Goal: Transaction & Acquisition: Book appointment/travel/reservation

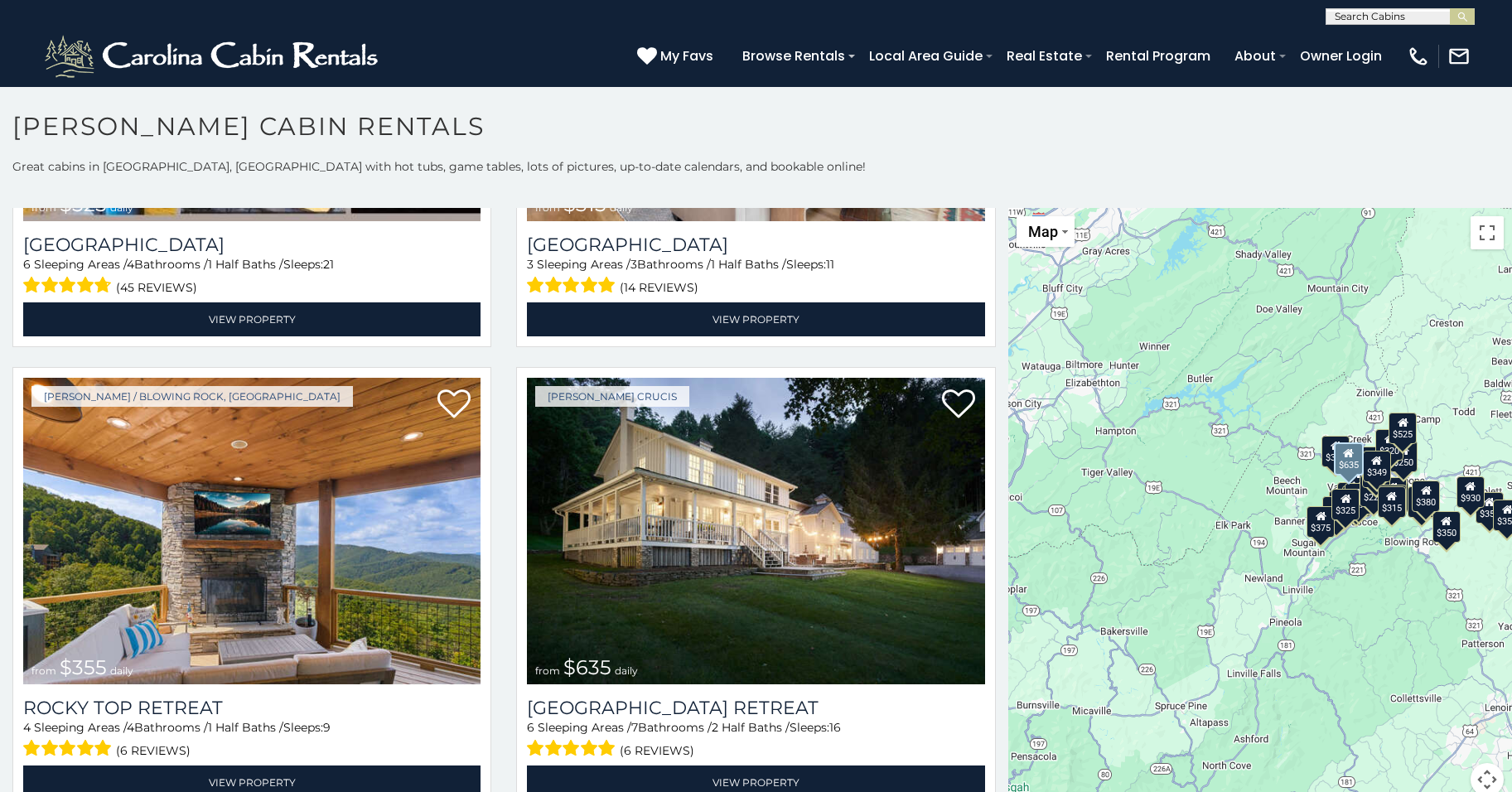
scroll to position [806, 0]
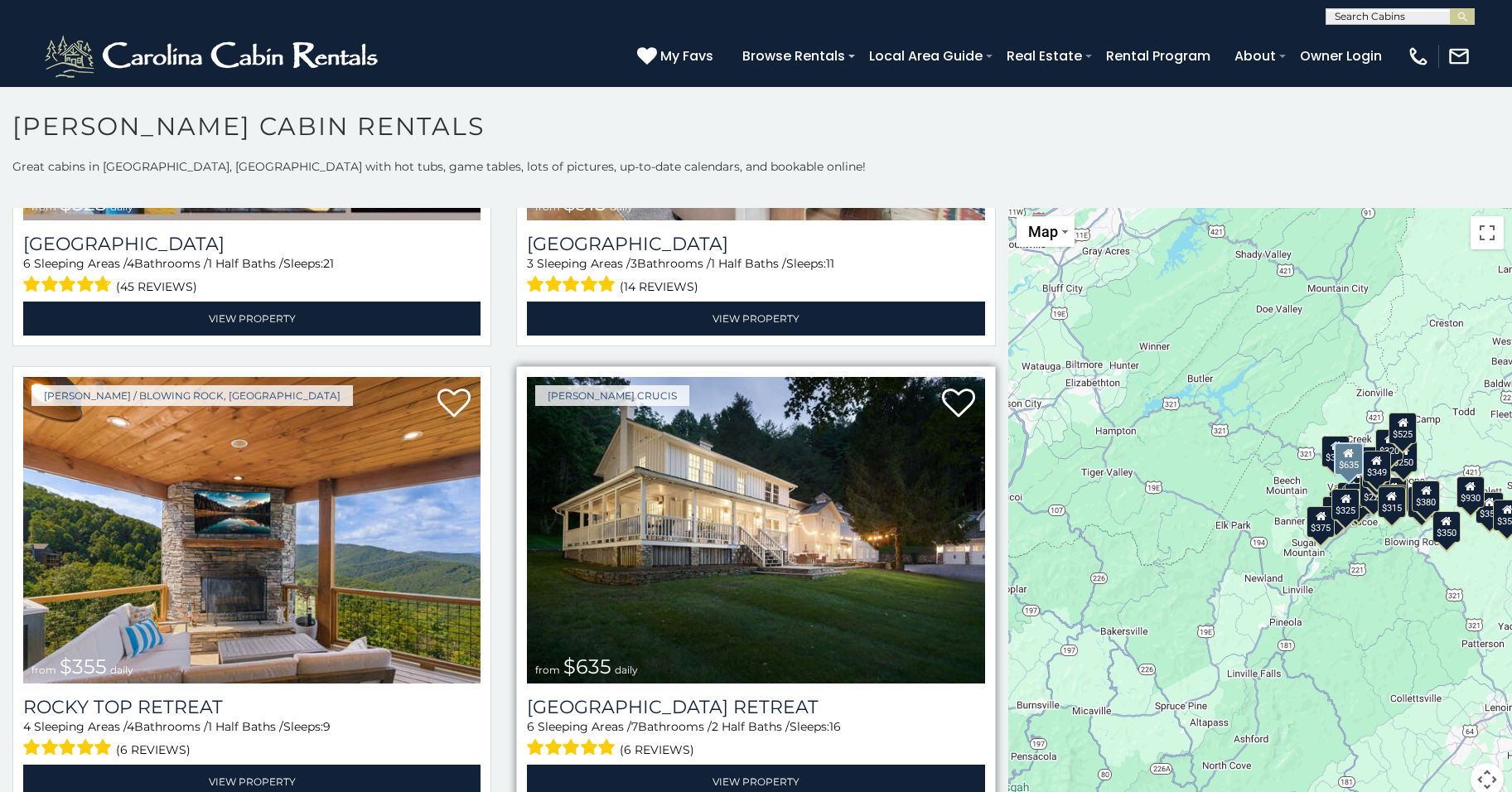
click at [685, 509] on img at bounding box center [756, 531] width 458 height 307
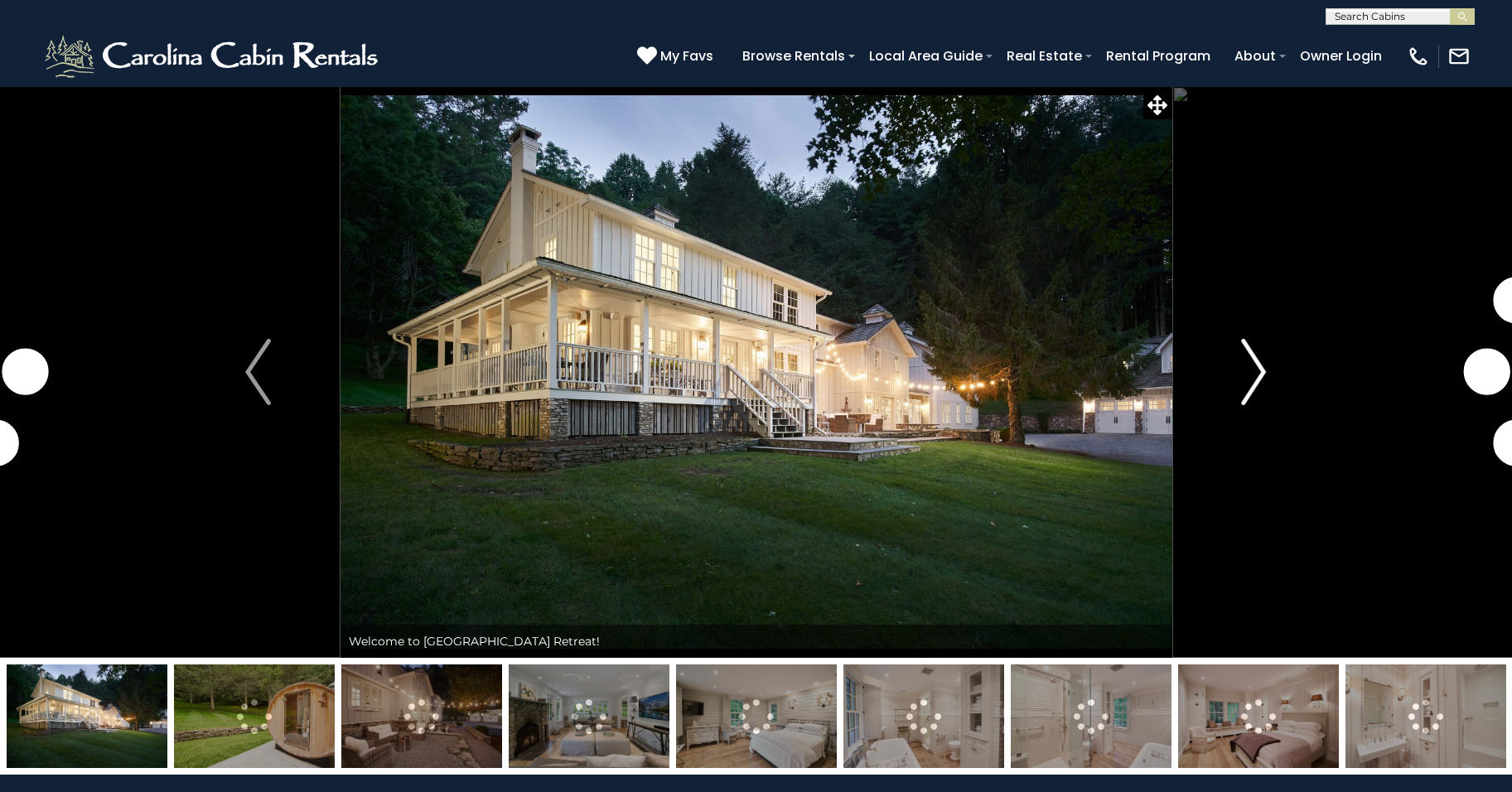
click at [1259, 370] on img "Next" at bounding box center [1253, 372] width 25 height 66
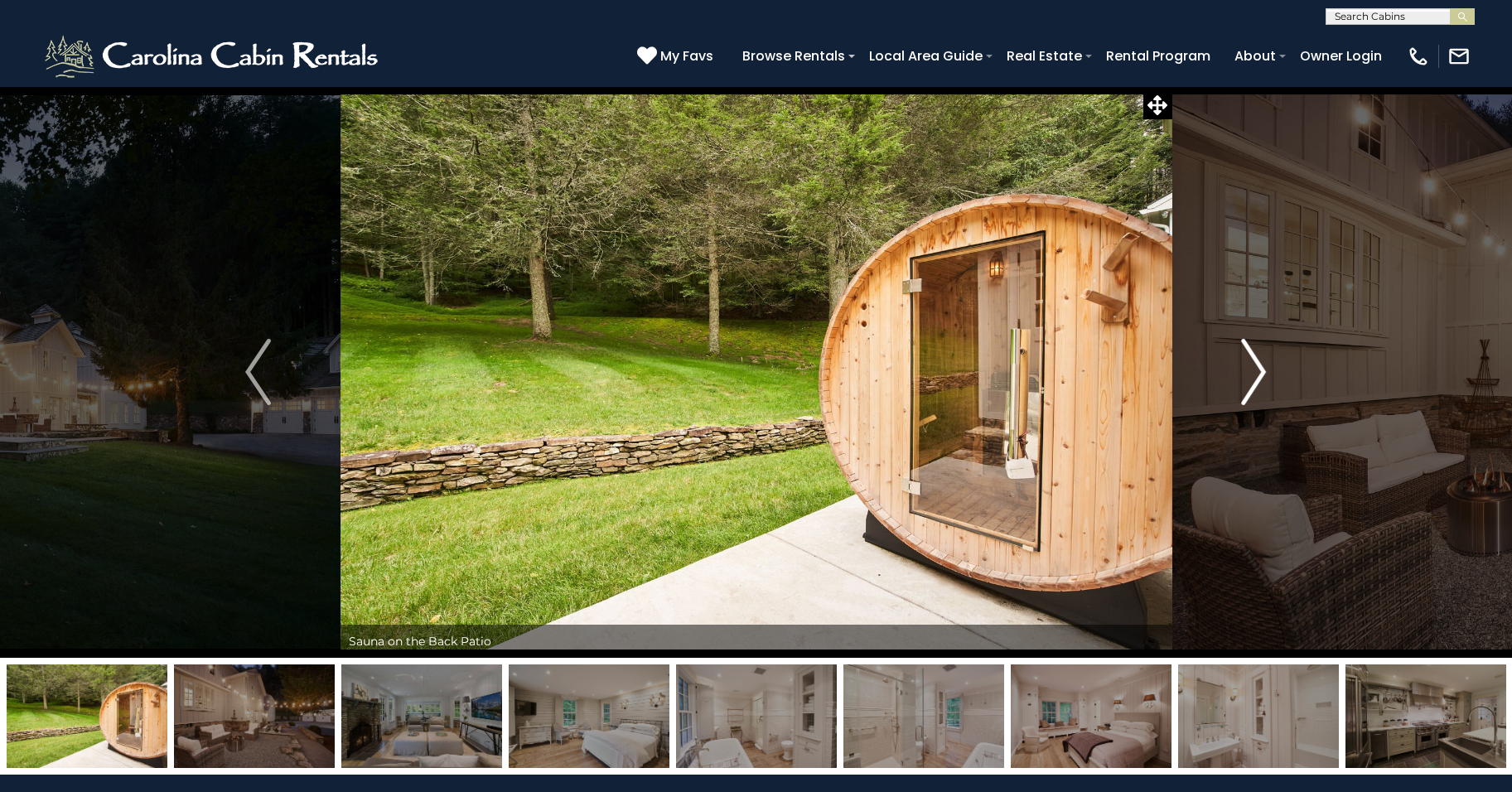
click at [1247, 382] on img "Next" at bounding box center [1253, 372] width 25 height 66
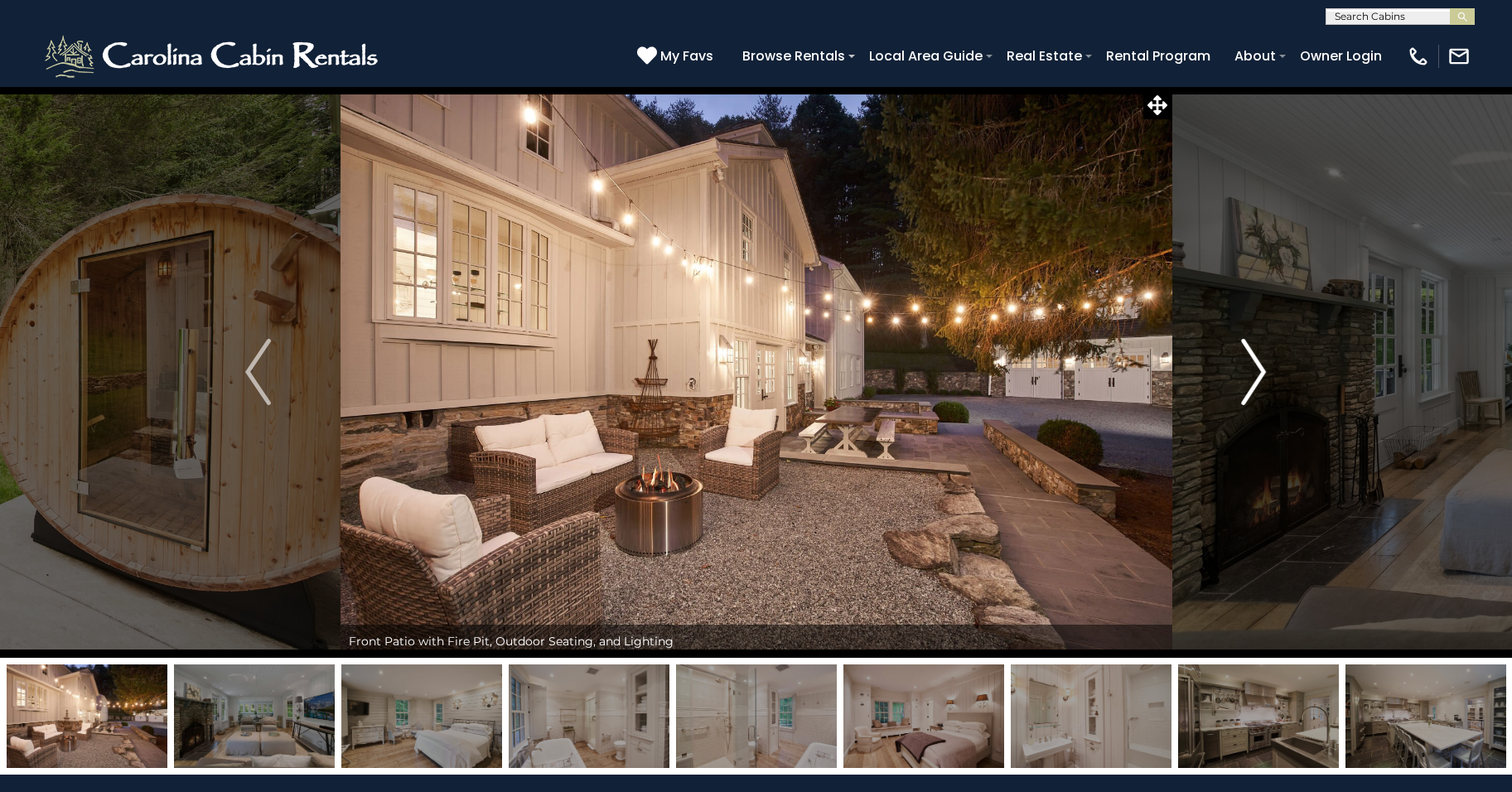
click at [1237, 400] on button "Next" at bounding box center [1254, 372] width 164 height 572
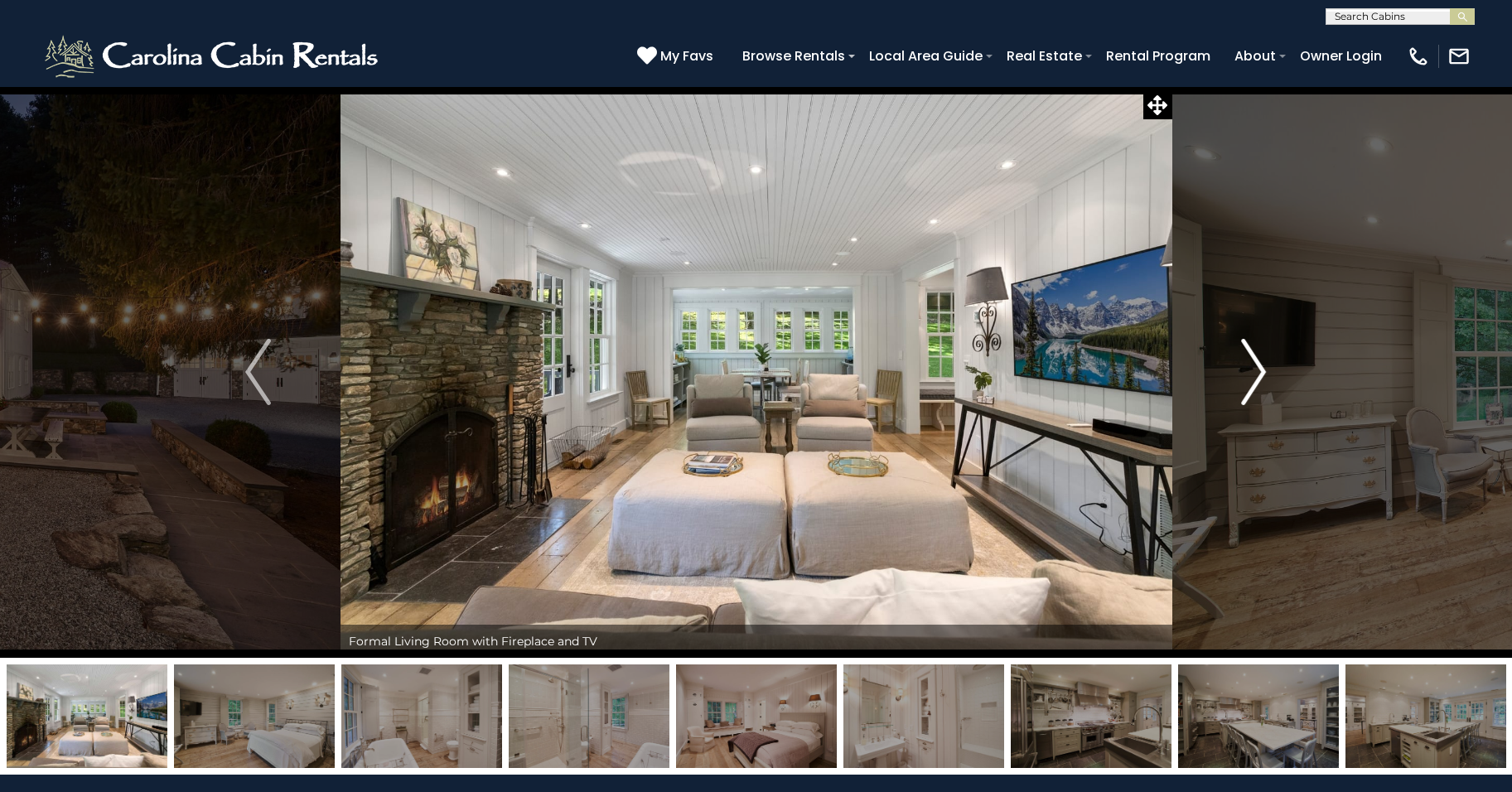
click at [1235, 408] on button "Next" at bounding box center [1254, 372] width 164 height 572
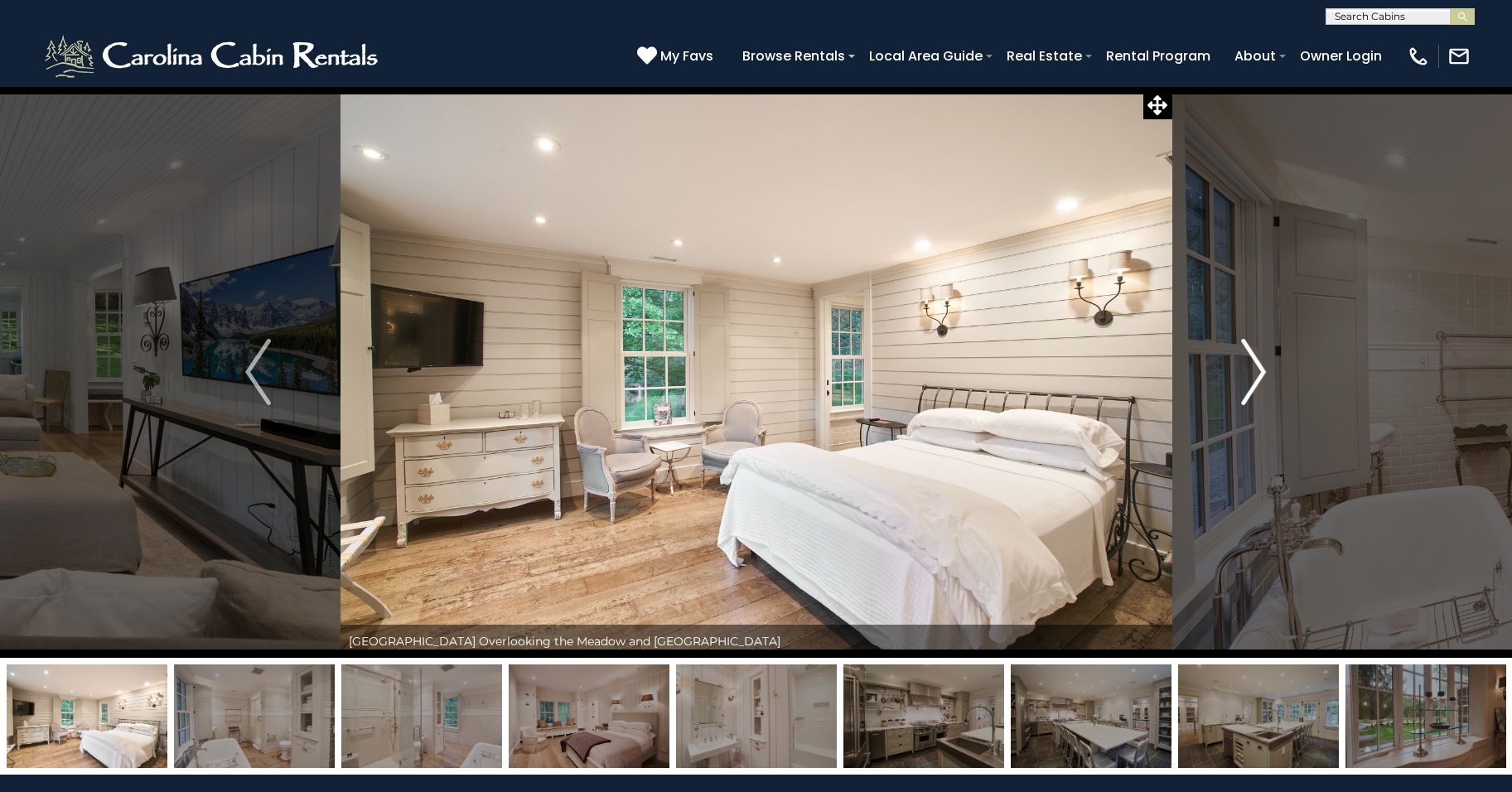
click at [1235, 410] on button "Next" at bounding box center [1254, 372] width 164 height 572
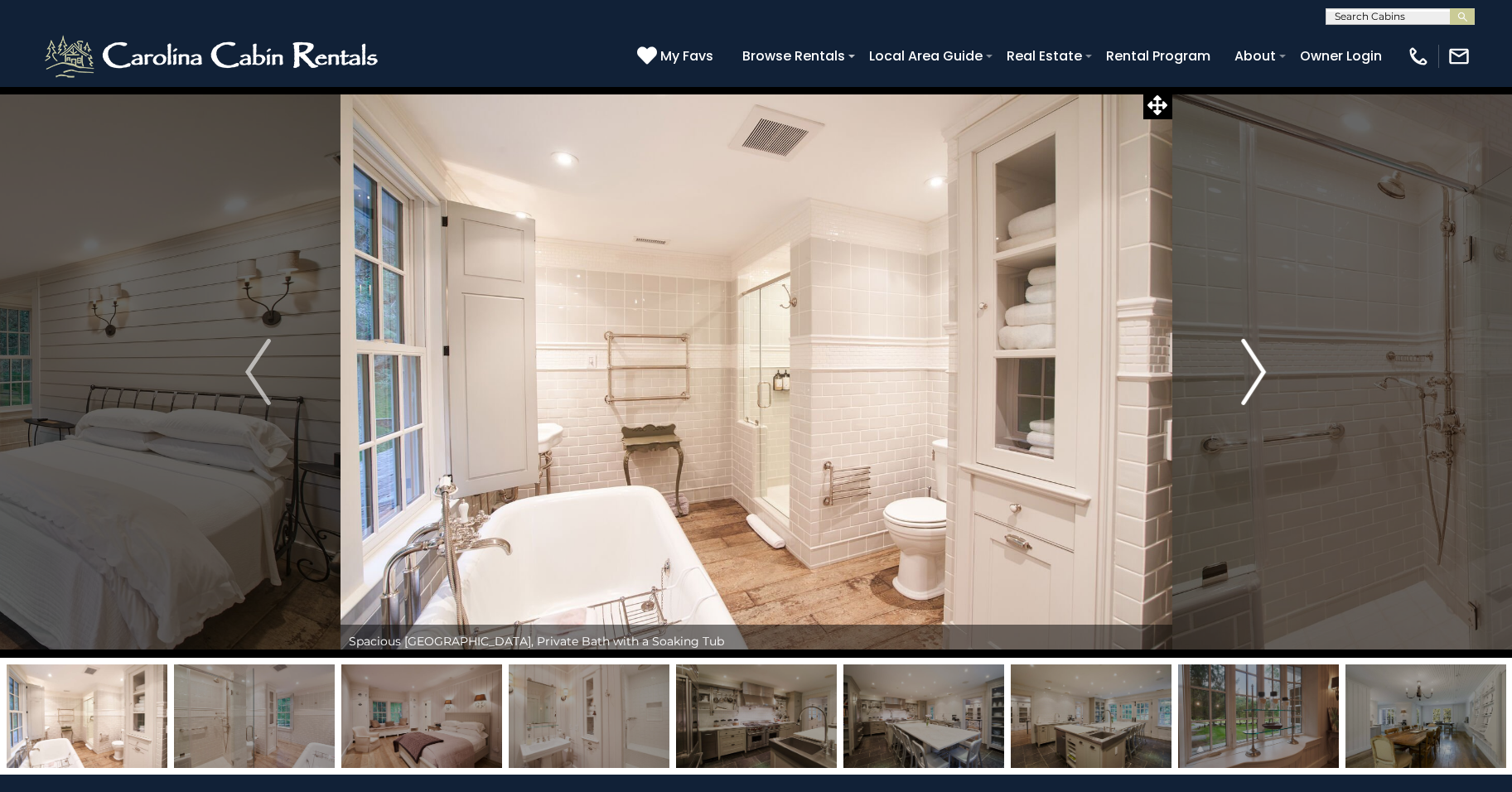
click at [1236, 410] on button "Next" at bounding box center [1254, 372] width 164 height 572
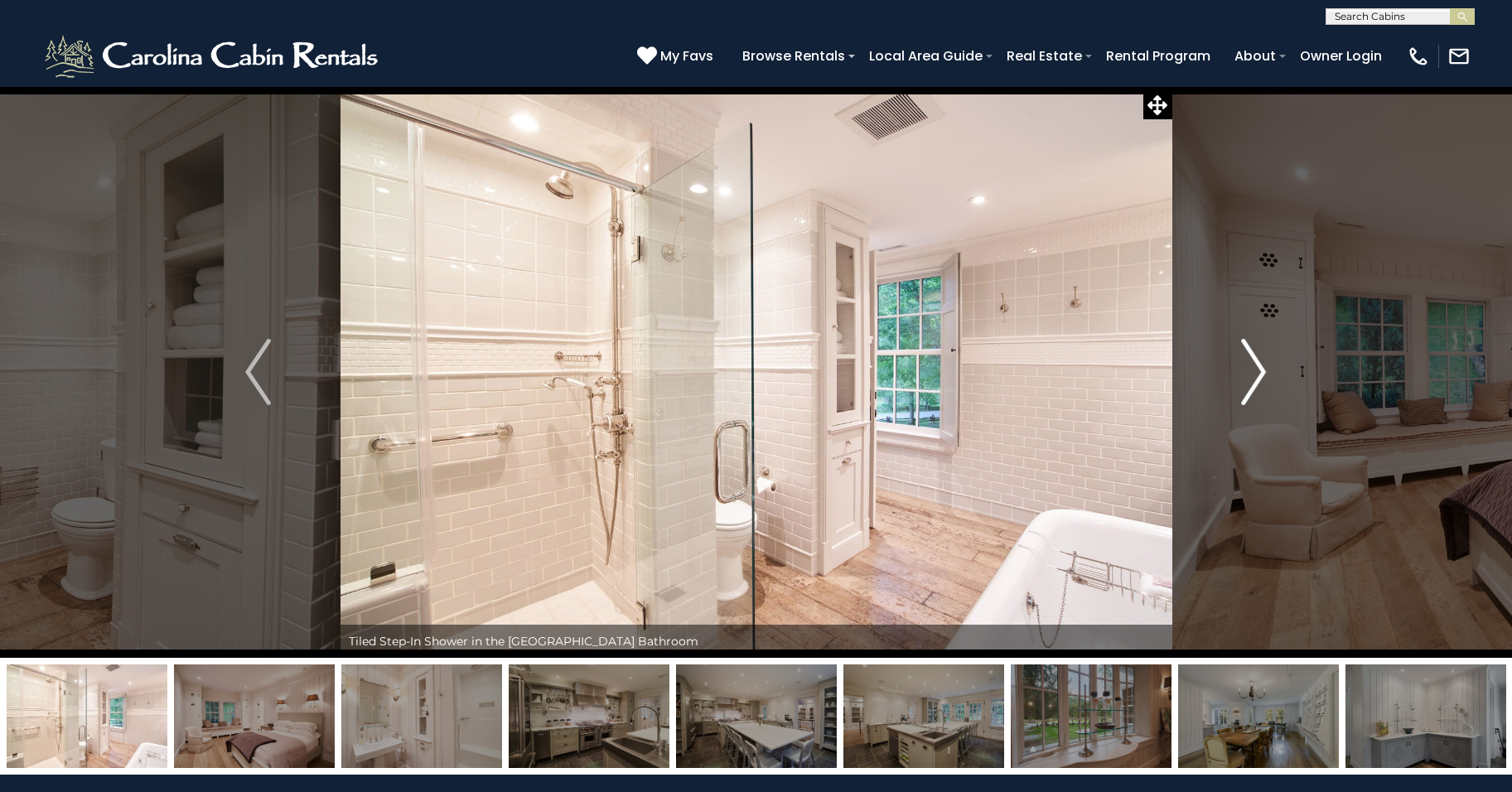
click at [1237, 417] on button "Next" at bounding box center [1254, 372] width 164 height 572
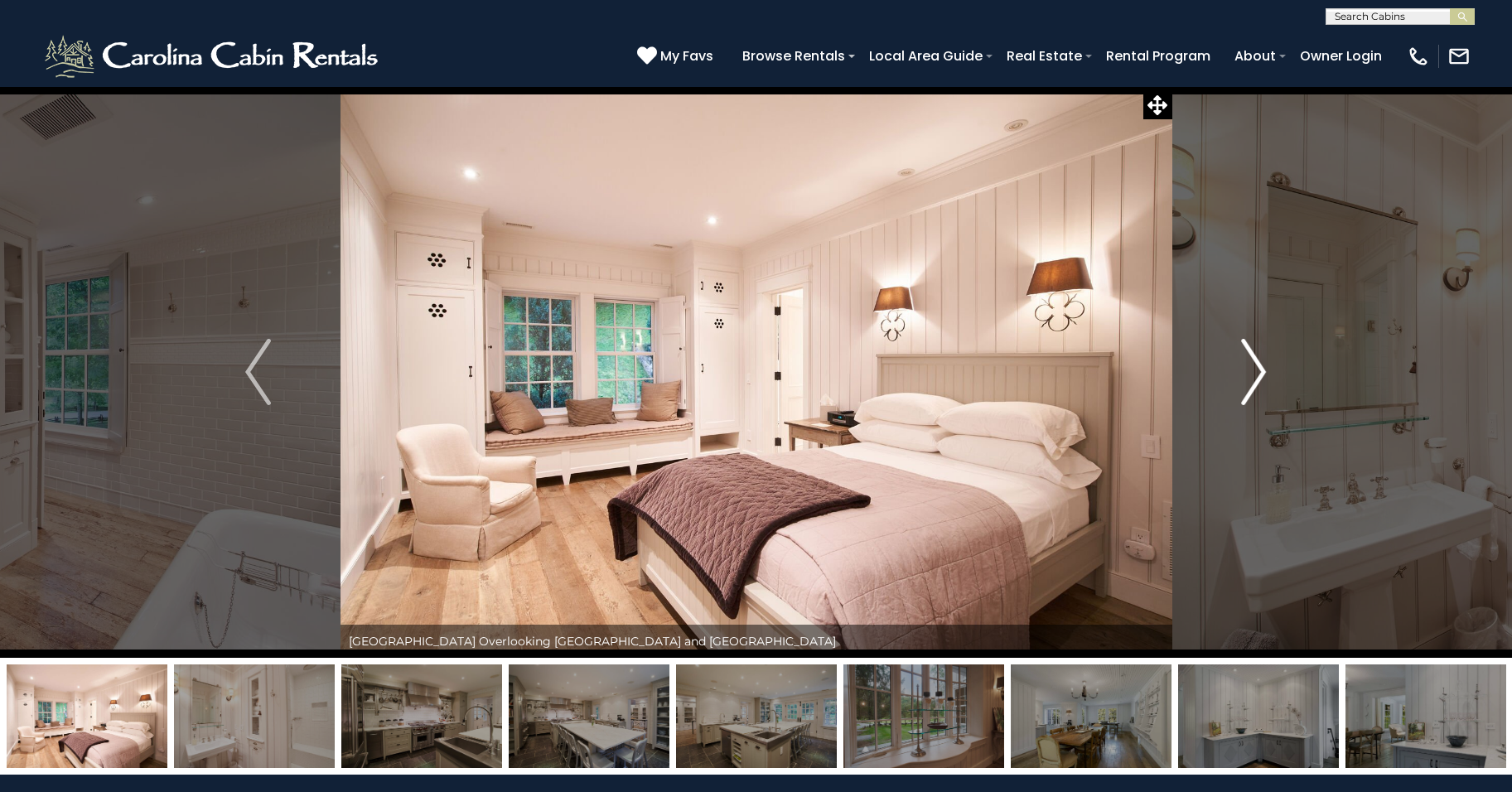
click at [1237, 417] on button "Next" at bounding box center [1254, 372] width 164 height 572
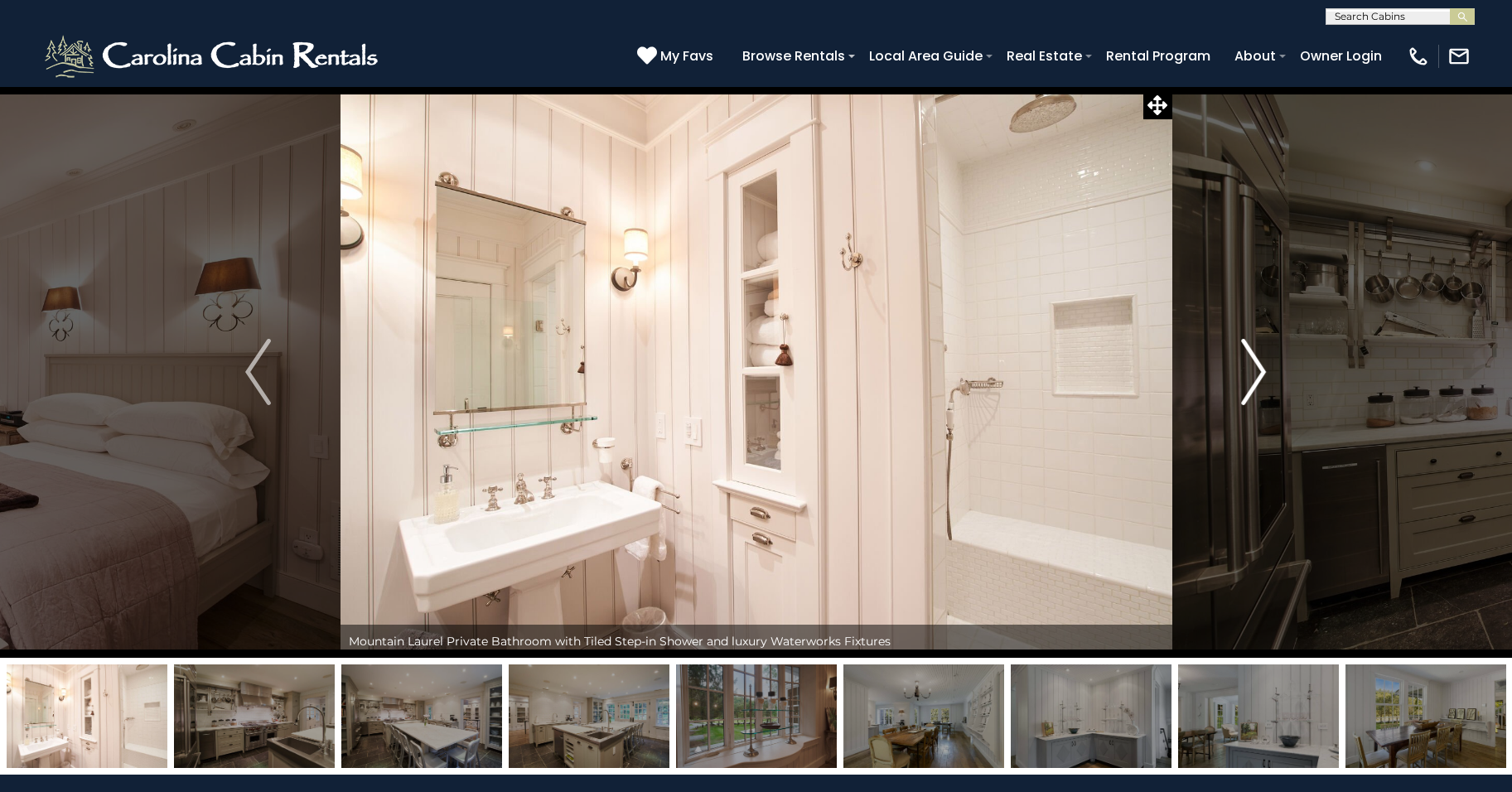
click at [1237, 417] on button "Next" at bounding box center [1254, 372] width 164 height 572
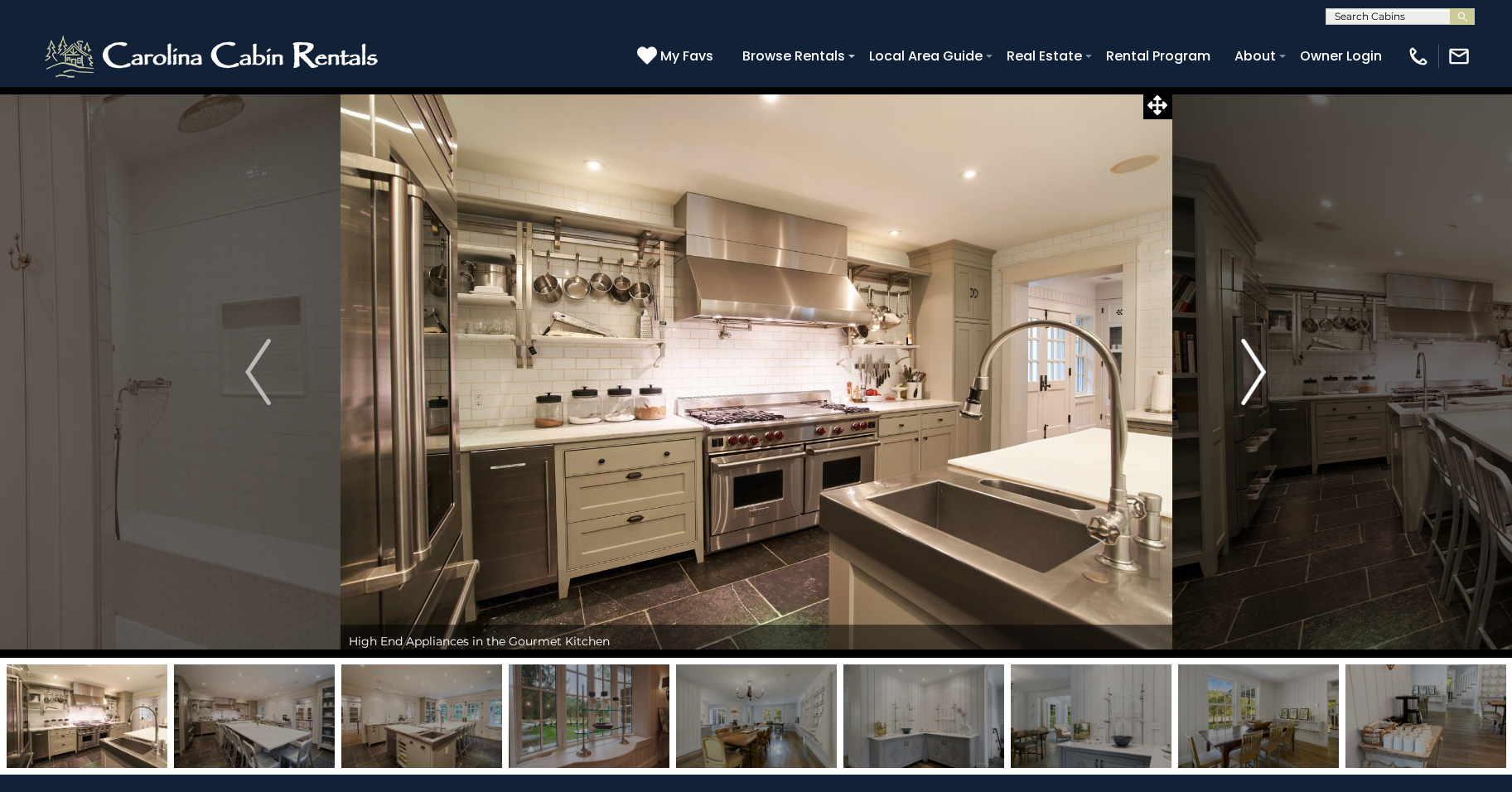
click at [1237, 422] on button "Next" at bounding box center [1254, 372] width 164 height 572
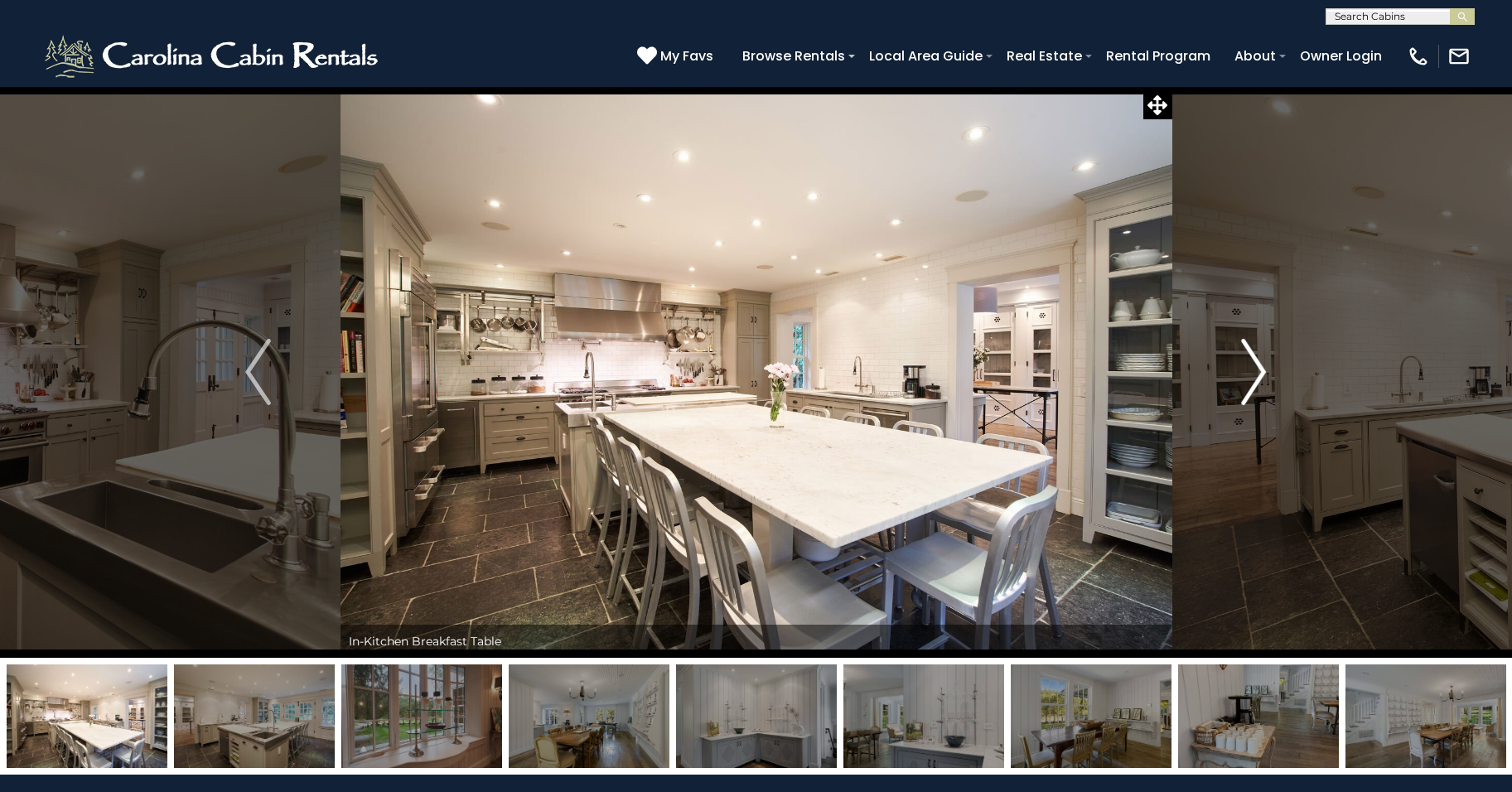
click at [1237, 423] on button "Next" at bounding box center [1254, 372] width 164 height 572
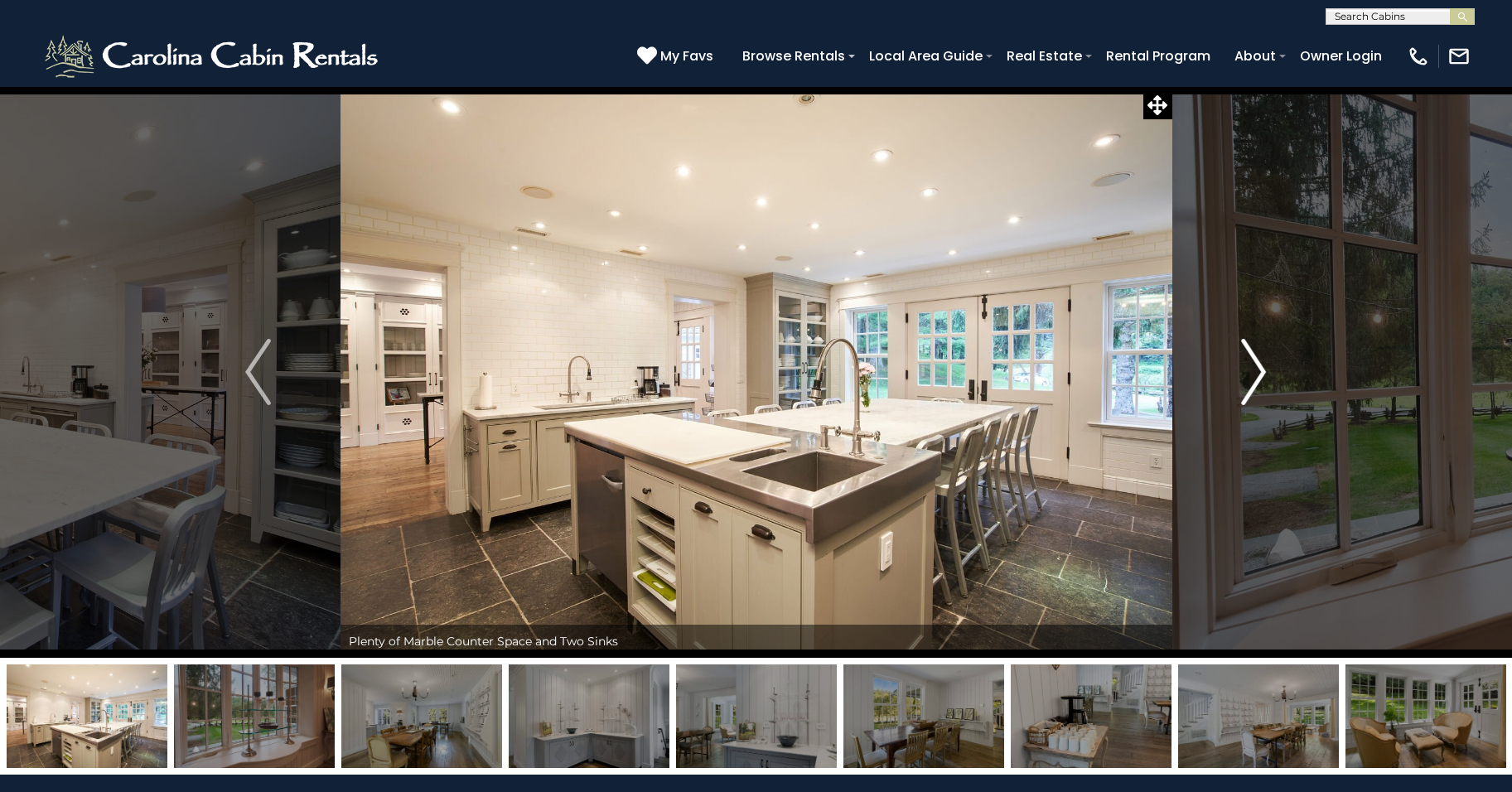
click at [1235, 430] on button "Next" at bounding box center [1254, 372] width 164 height 572
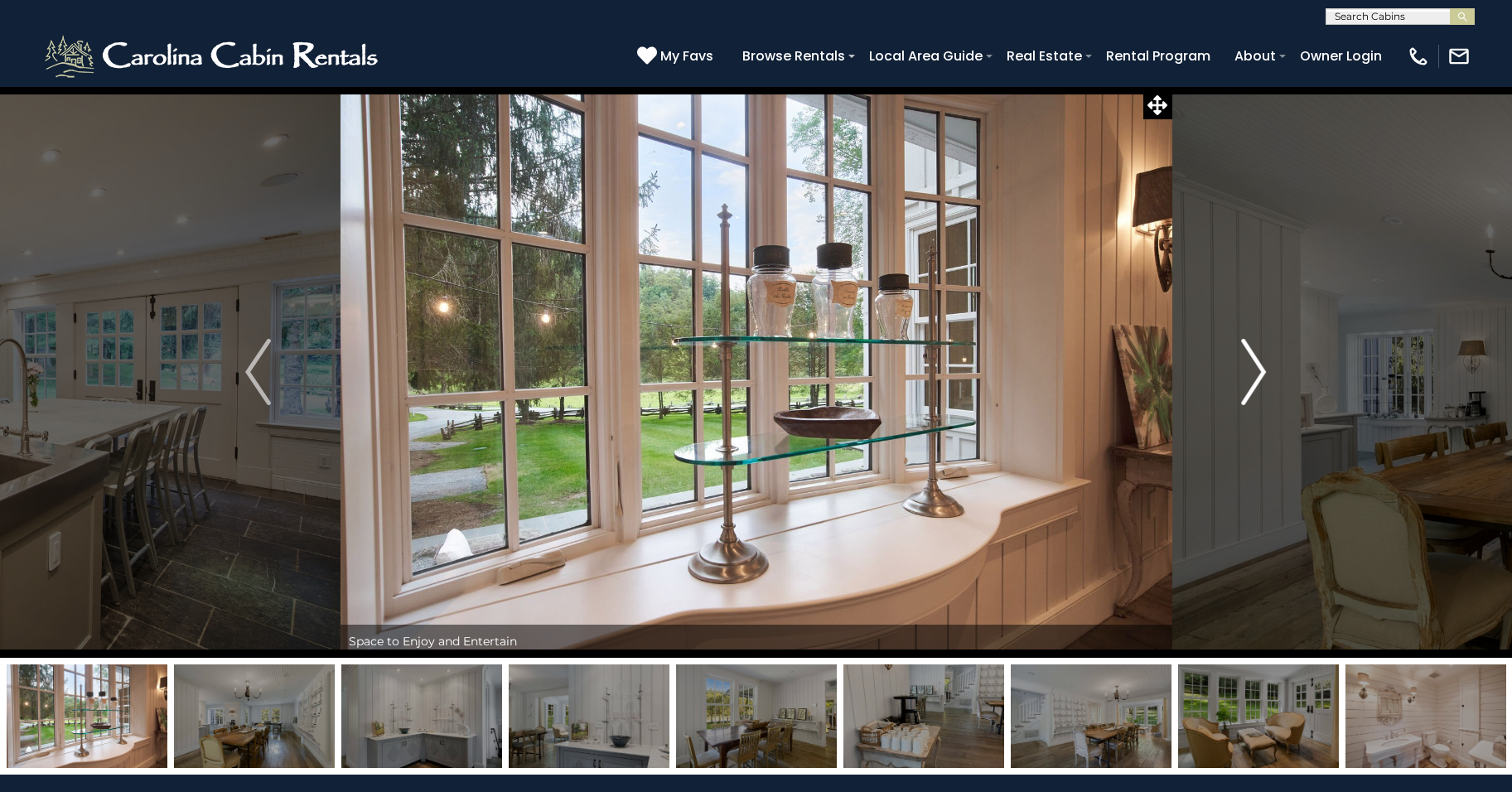
click at [1232, 438] on button "Next" at bounding box center [1254, 372] width 164 height 572
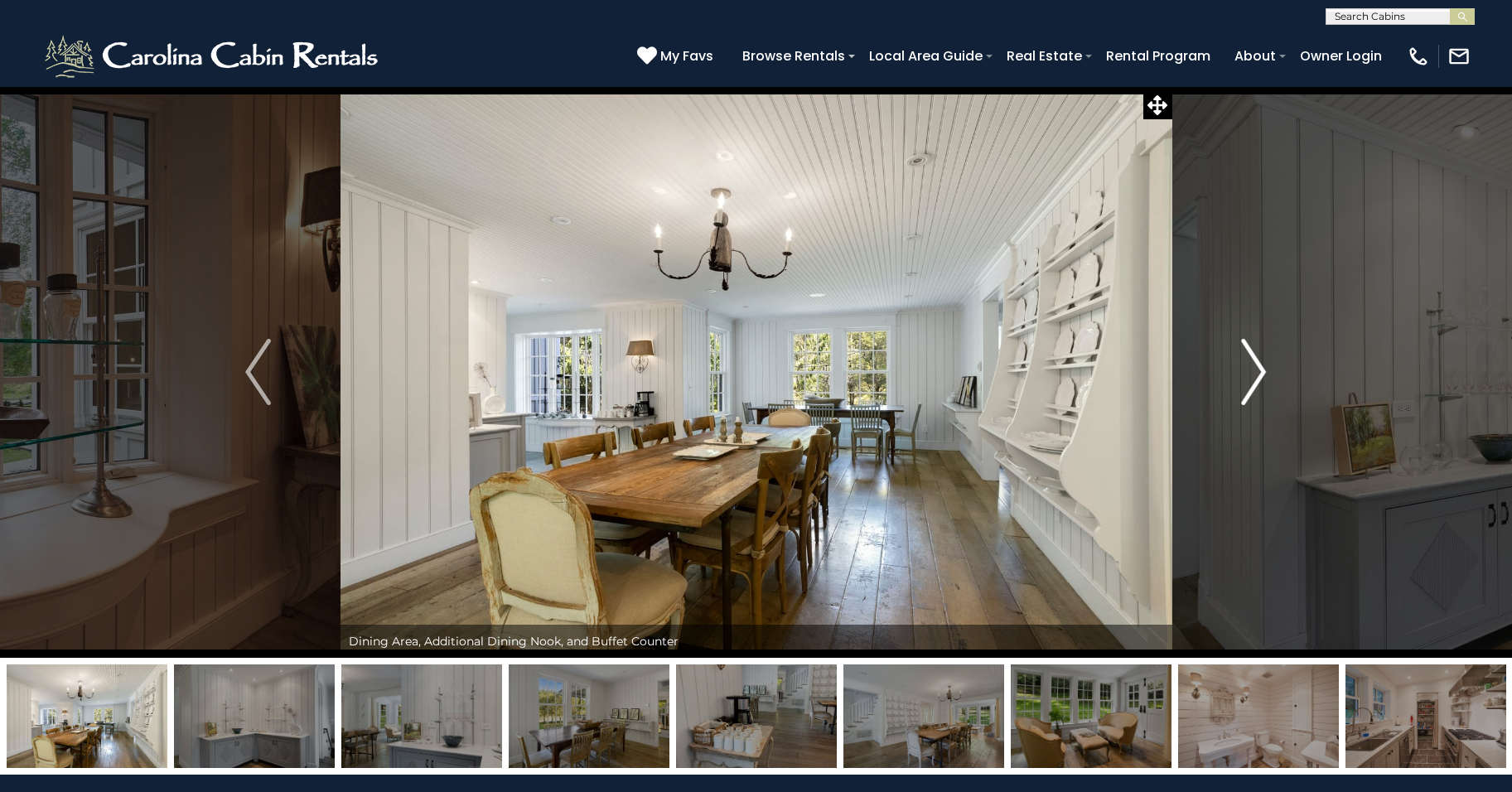
click at [1232, 441] on button "Next" at bounding box center [1254, 372] width 164 height 572
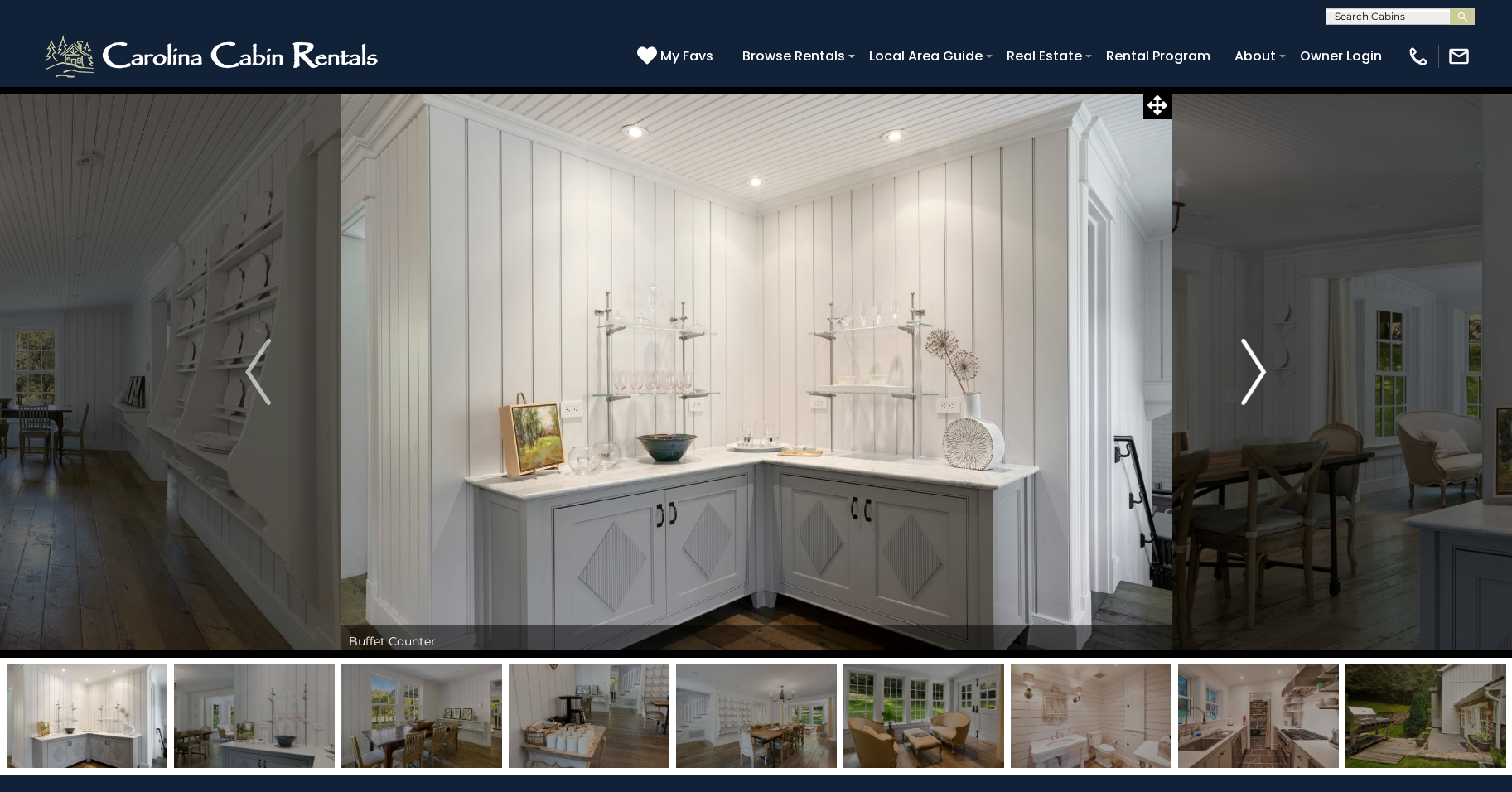
click at [1231, 447] on button "Next" at bounding box center [1254, 372] width 164 height 572
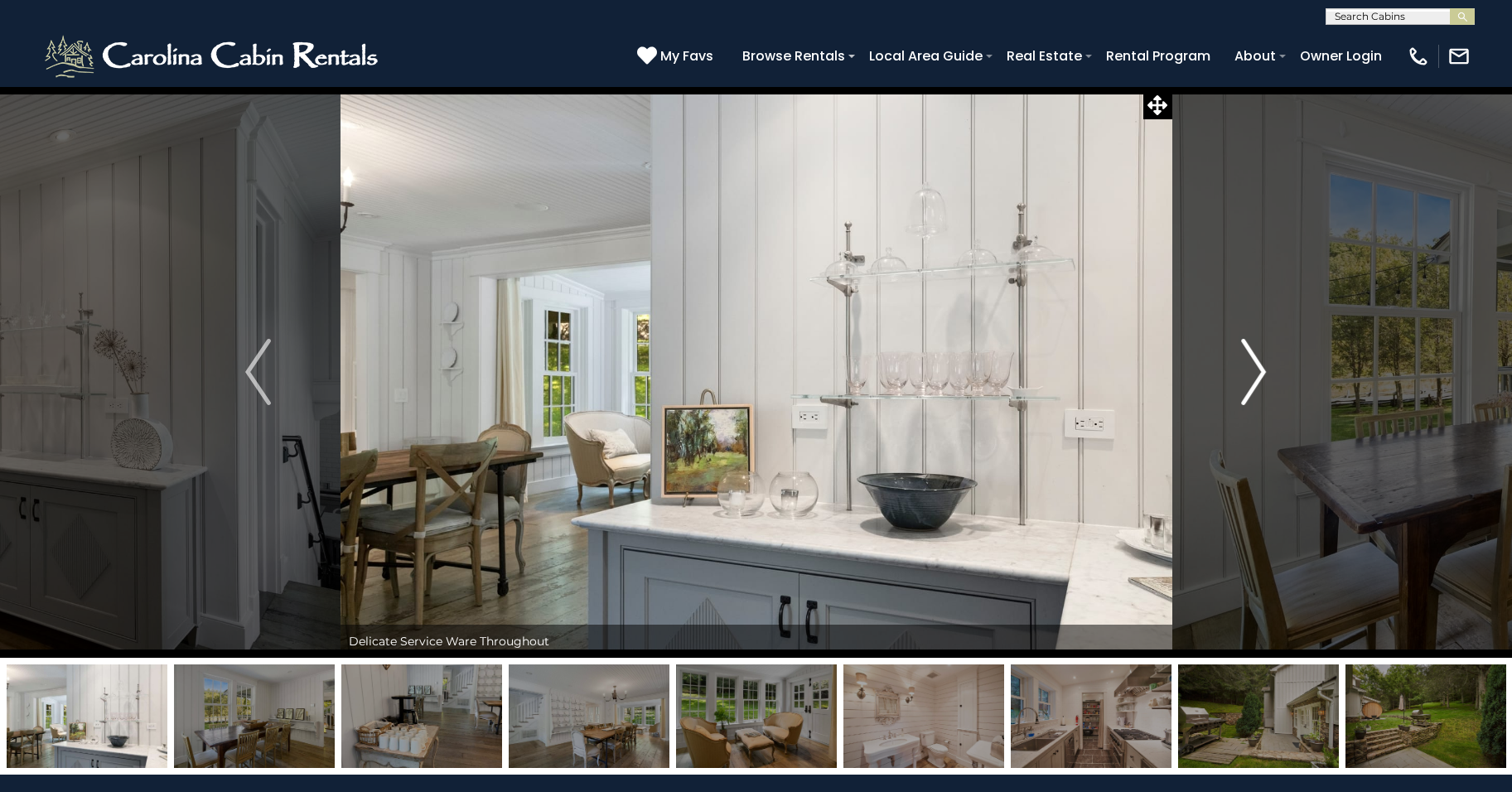
click at [1231, 448] on button "Next" at bounding box center [1254, 372] width 164 height 572
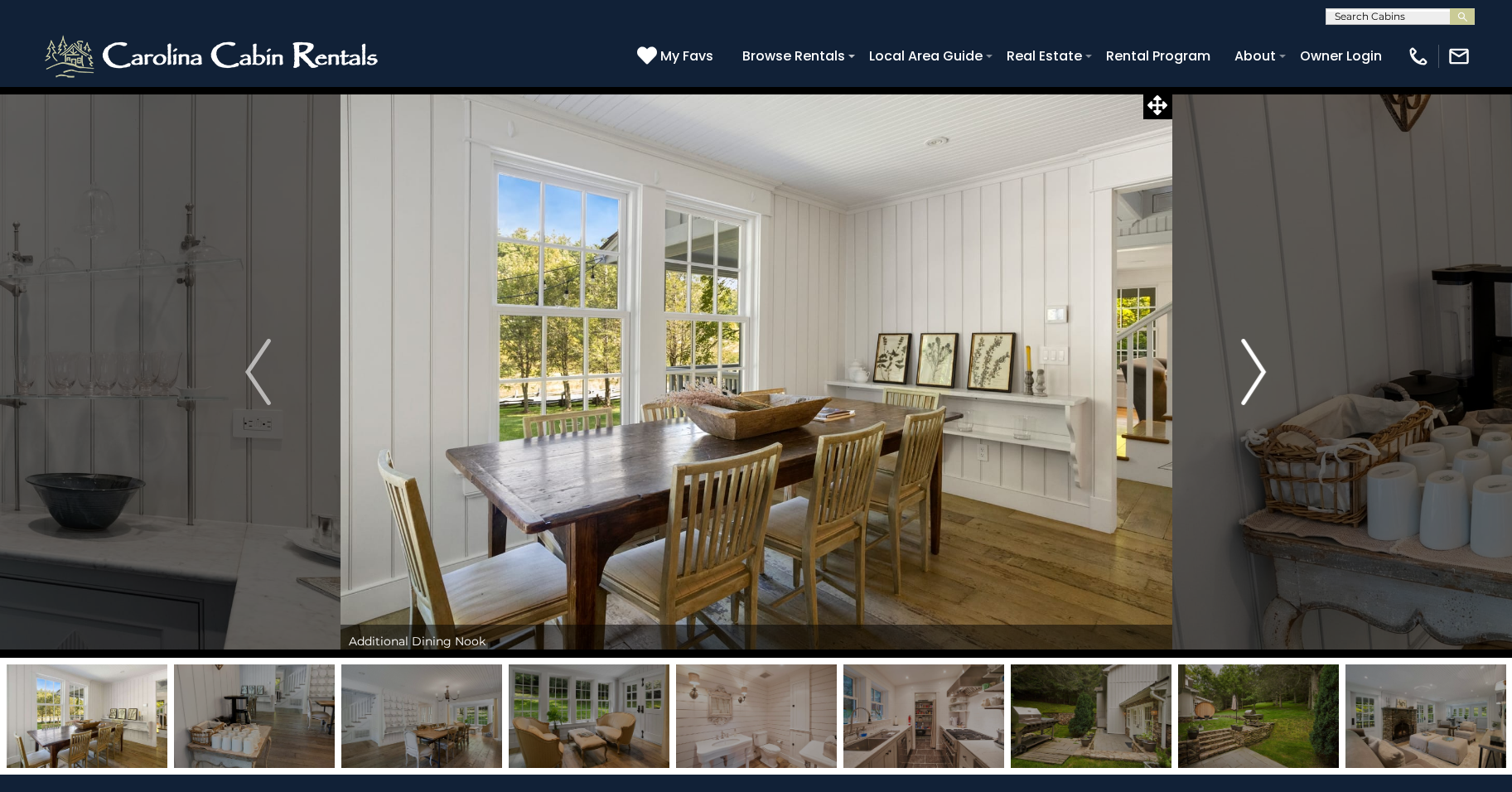
click at [1231, 448] on button "Next" at bounding box center [1254, 372] width 164 height 572
